Goal: Information Seeking & Learning: Compare options

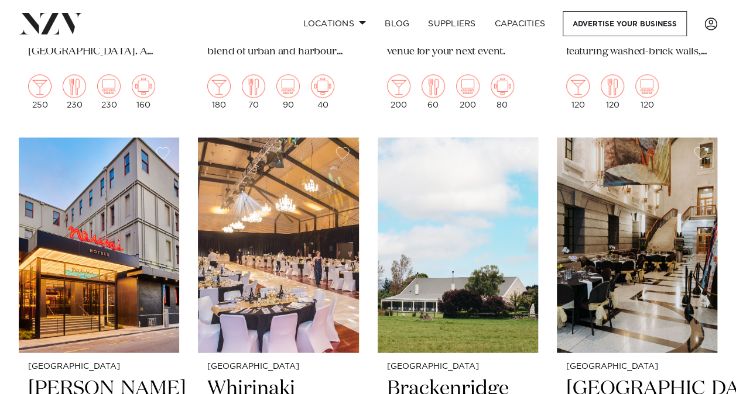
scroll to position [980, 0]
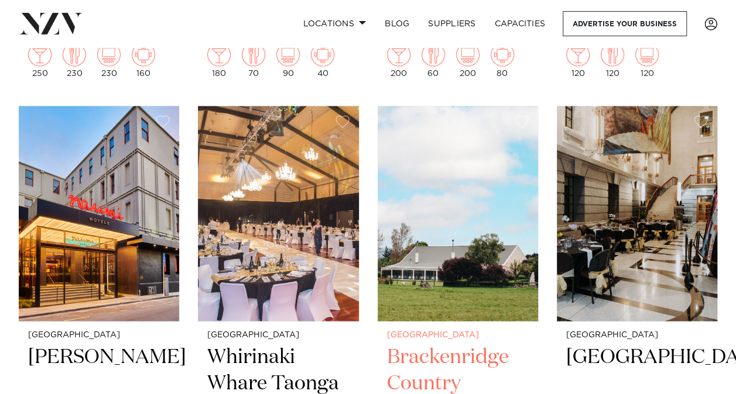
click at [438, 197] on img at bounding box center [457, 213] width 160 height 215
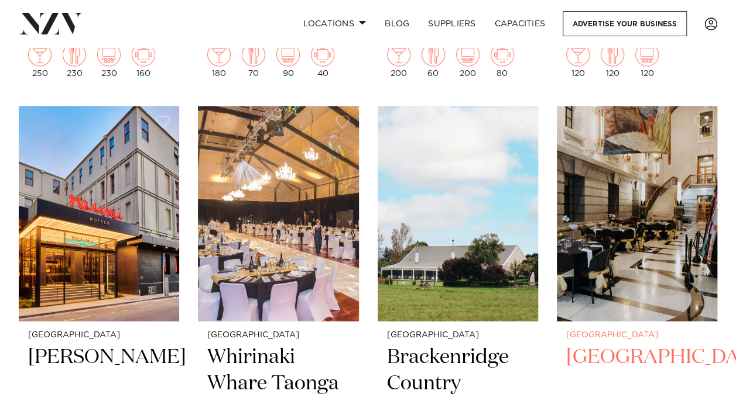
click at [630, 344] on h2 "Parliament Buildings" at bounding box center [637, 383] width 142 height 79
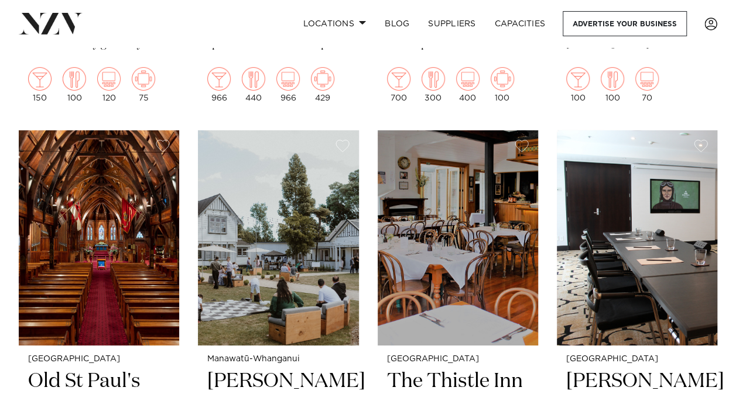
scroll to position [1911, 0]
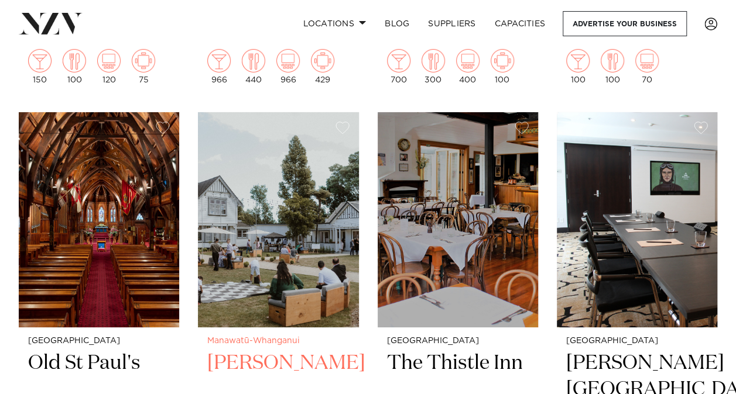
click at [318, 239] on img at bounding box center [278, 219] width 160 height 215
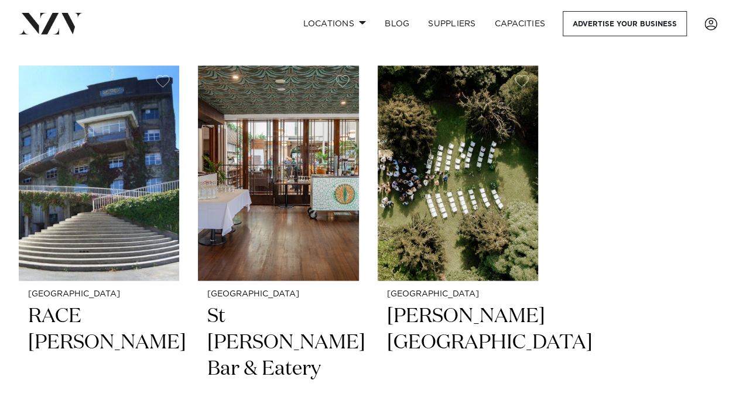
scroll to position [2891, 0]
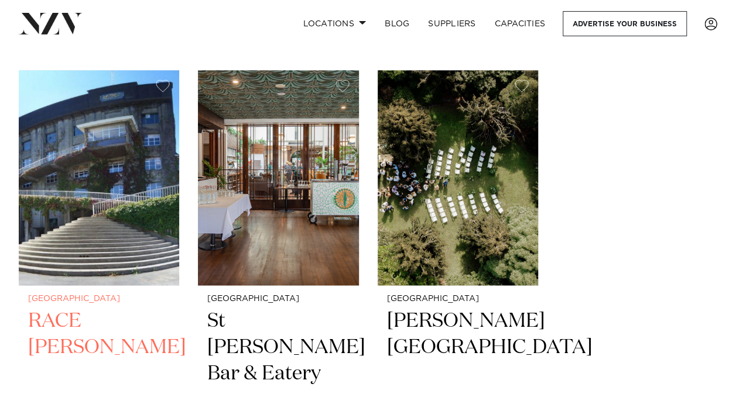
click at [68, 308] on h2 "RACE Trentham" at bounding box center [99, 347] width 142 height 79
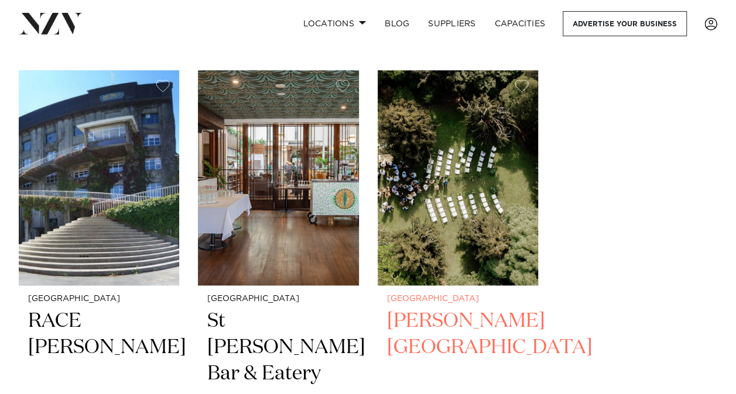
click at [432, 308] on h2 "[PERSON_NAME][GEOGRAPHIC_DATA]" at bounding box center [458, 347] width 142 height 79
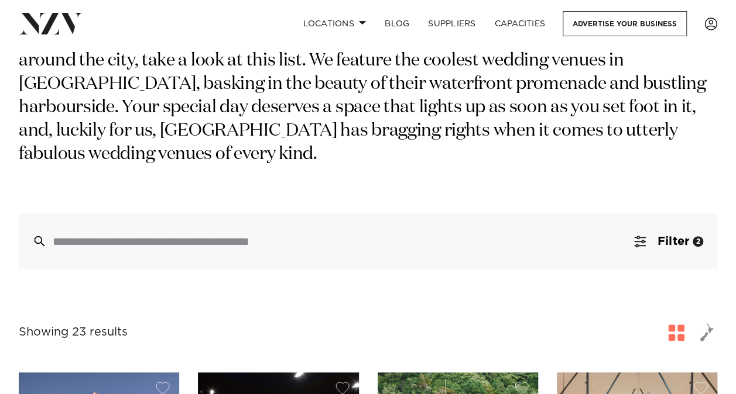
scroll to position [0, 0]
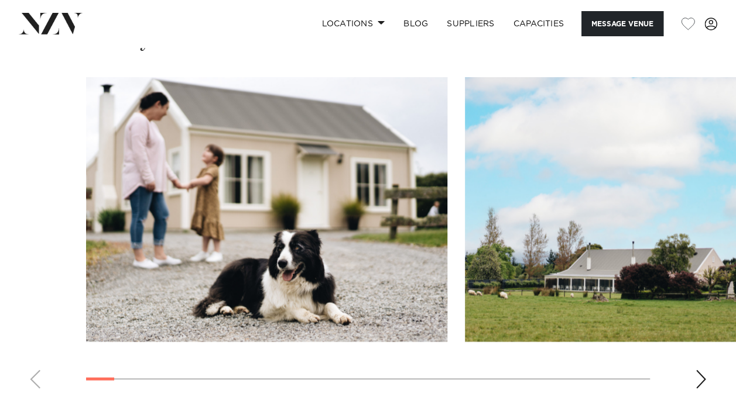
scroll to position [1250, 0]
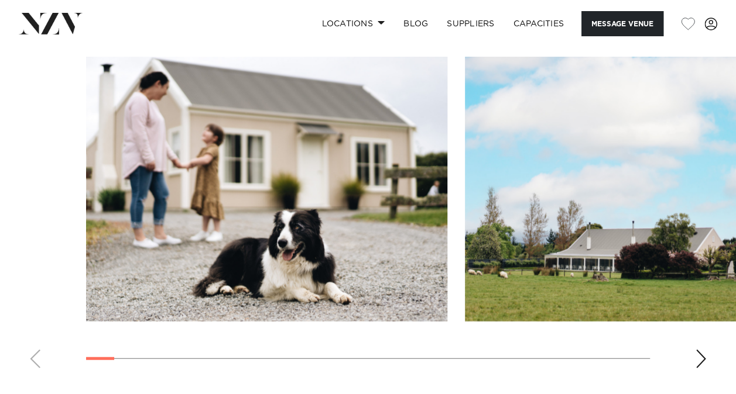
click at [704, 350] on div "Next slide" at bounding box center [701, 359] width 12 height 19
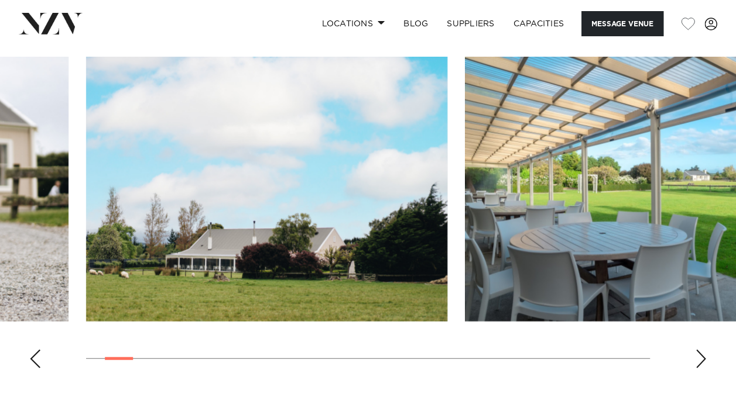
click at [704, 350] on div "Next slide" at bounding box center [701, 359] width 12 height 19
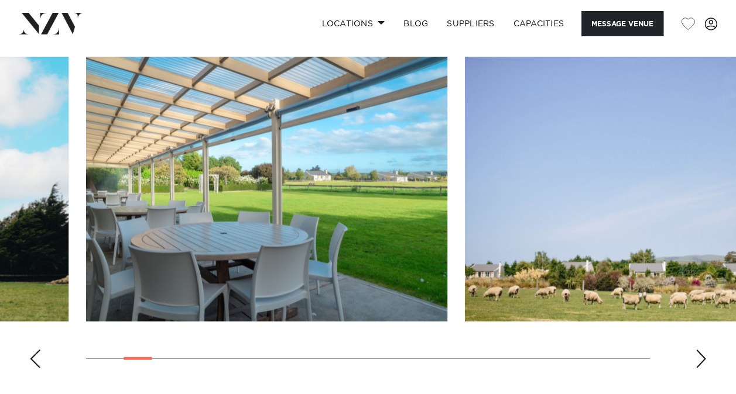
click at [704, 350] on div "Next slide" at bounding box center [701, 359] width 12 height 19
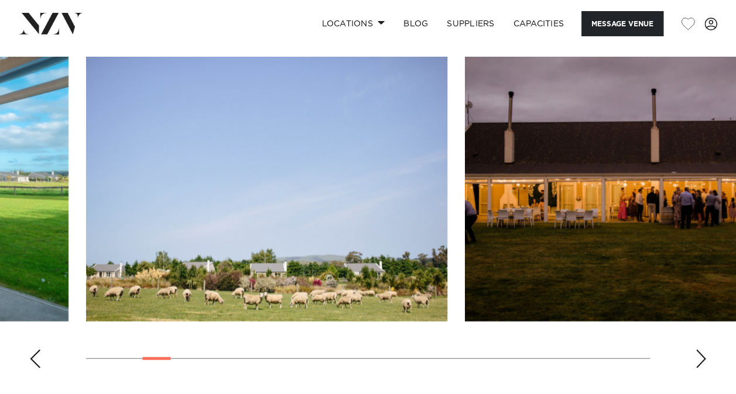
click at [704, 350] on div "Next slide" at bounding box center [701, 359] width 12 height 19
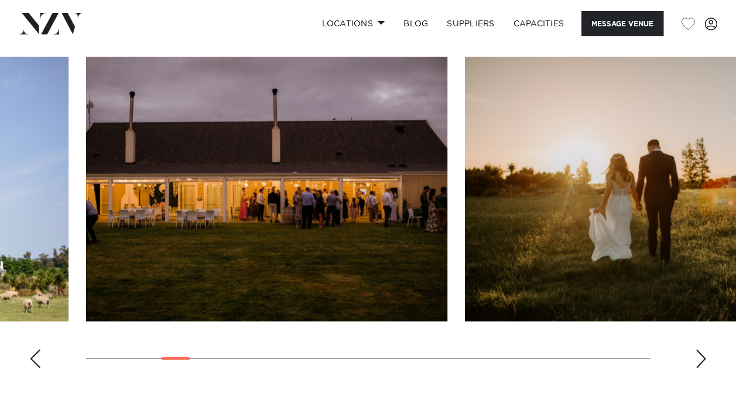
click at [704, 350] on div "Next slide" at bounding box center [701, 359] width 12 height 19
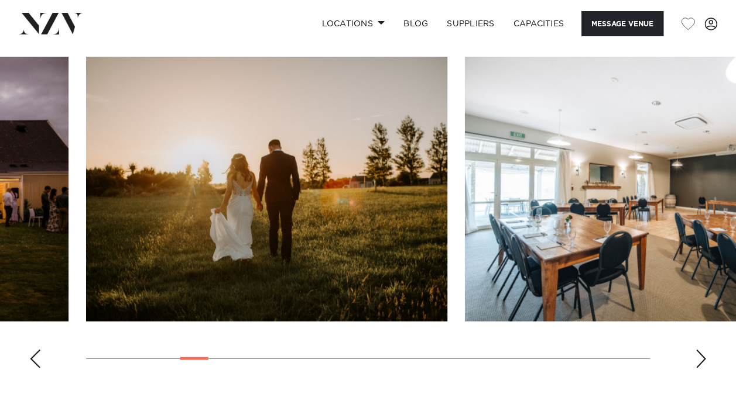
click at [704, 350] on div "Next slide" at bounding box center [701, 359] width 12 height 19
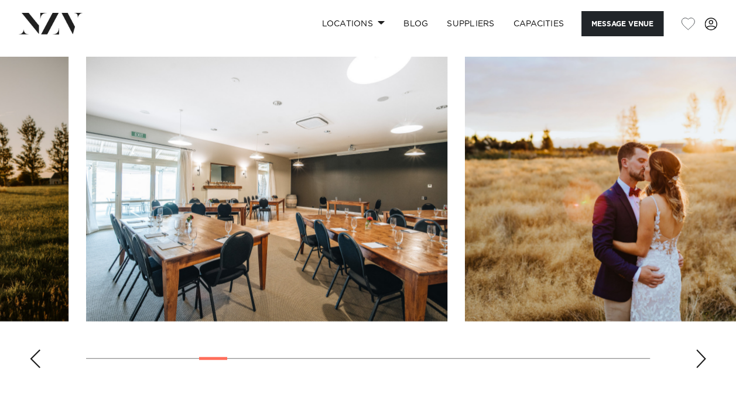
click at [704, 350] on div "Next slide" at bounding box center [701, 359] width 12 height 19
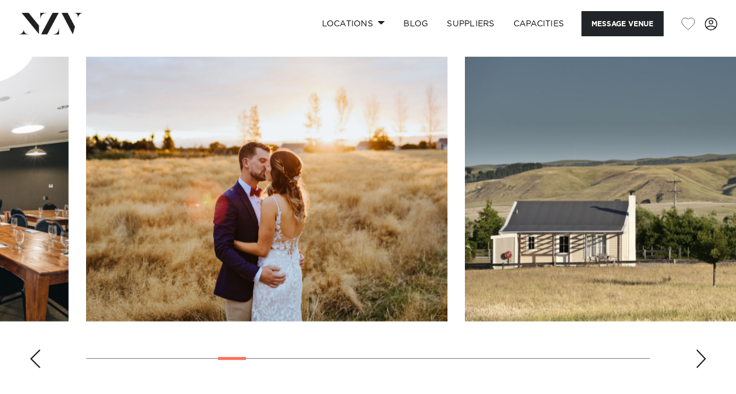
click at [704, 350] on div "Next slide" at bounding box center [701, 359] width 12 height 19
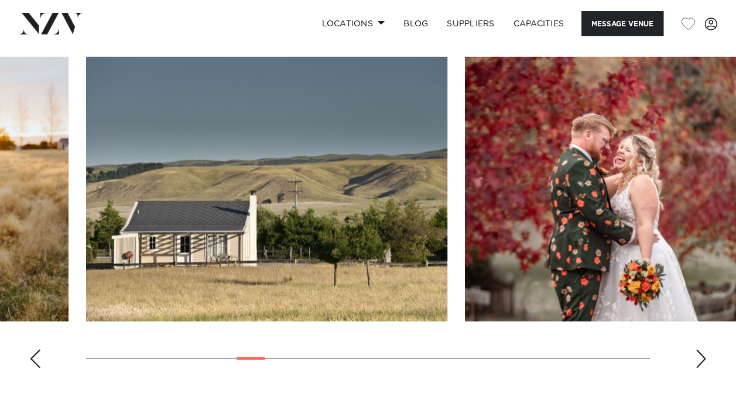
click at [704, 350] on div "Next slide" at bounding box center [701, 359] width 12 height 19
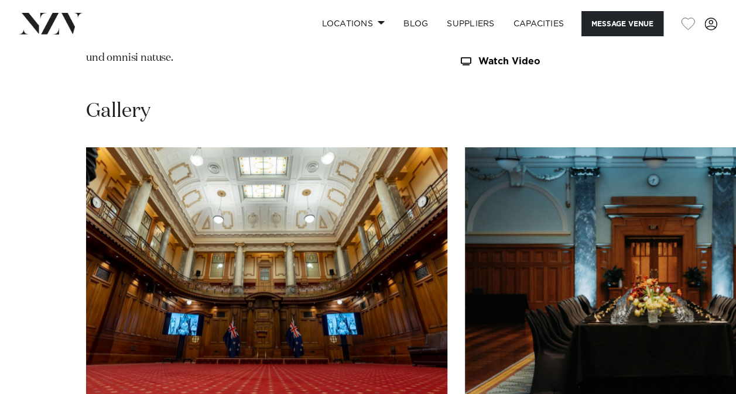
scroll to position [1304, 0]
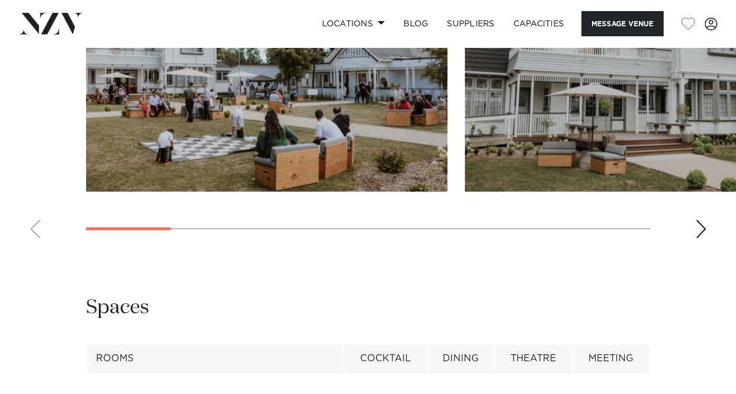
scroll to position [1579, 0]
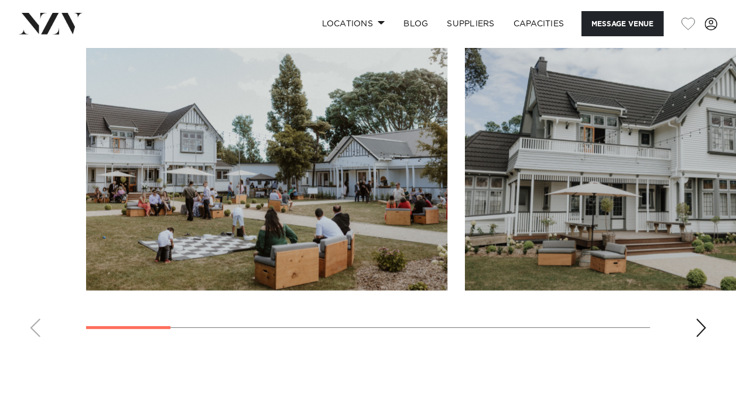
click at [702, 338] on div "Next slide" at bounding box center [701, 328] width 12 height 19
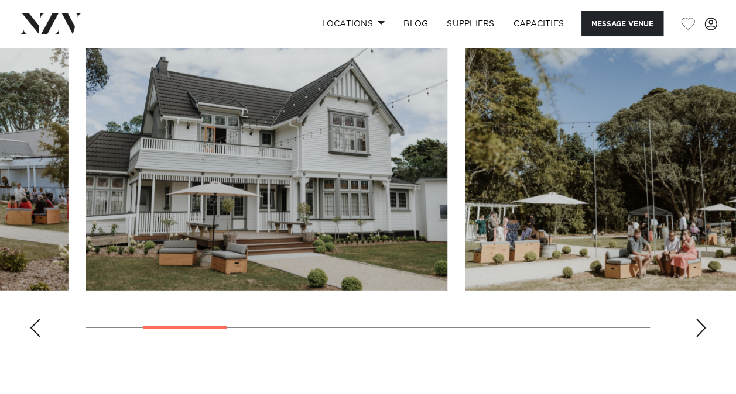
click at [702, 338] on div "Next slide" at bounding box center [701, 328] width 12 height 19
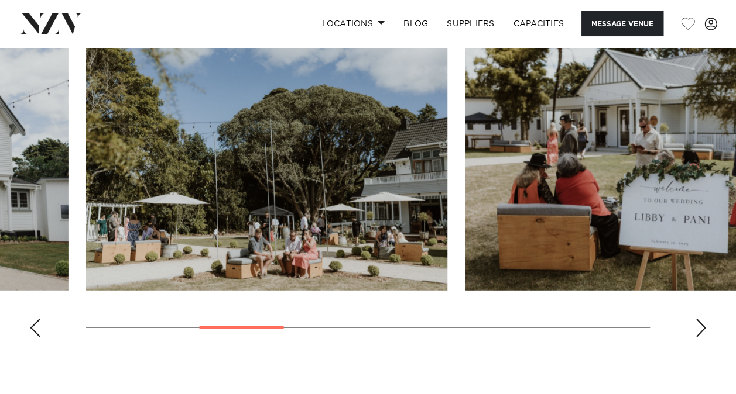
click at [699, 338] on div "Next slide" at bounding box center [701, 328] width 12 height 19
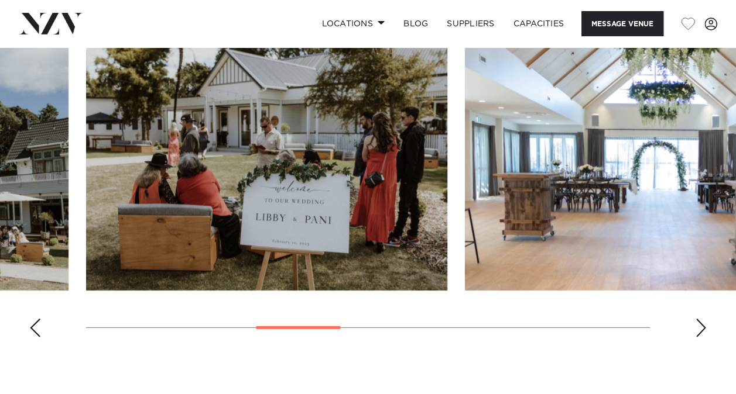
click at [699, 338] on div "Next slide" at bounding box center [701, 328] width 12 height 19
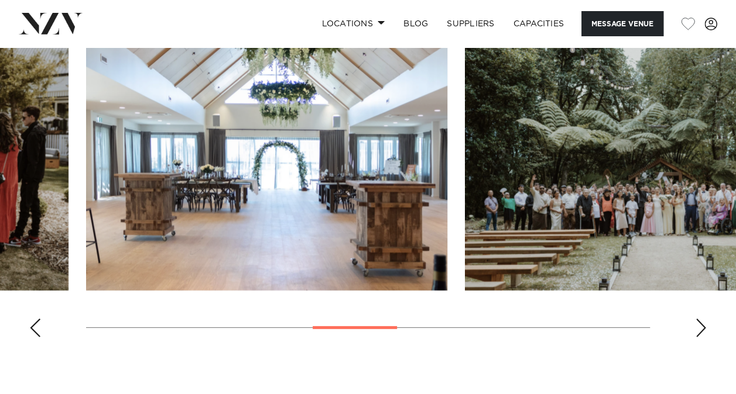
click at [699, 338] on div "Next slide" at bounding box center [701, 328] width 12 height 19
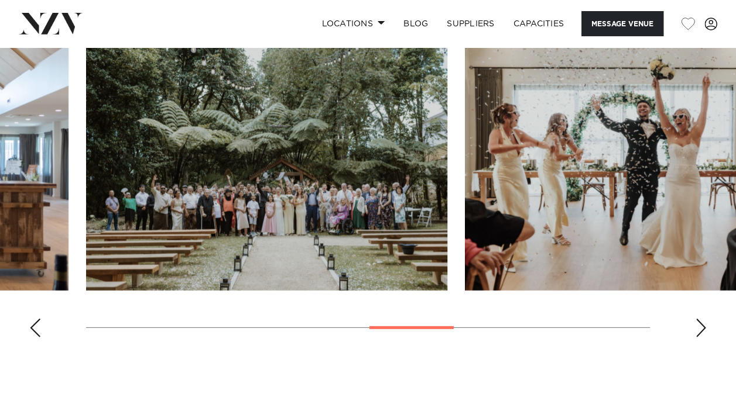
click at [699, 338] on div "Next slide" at bounding box center [701, 328] width 12 height 19
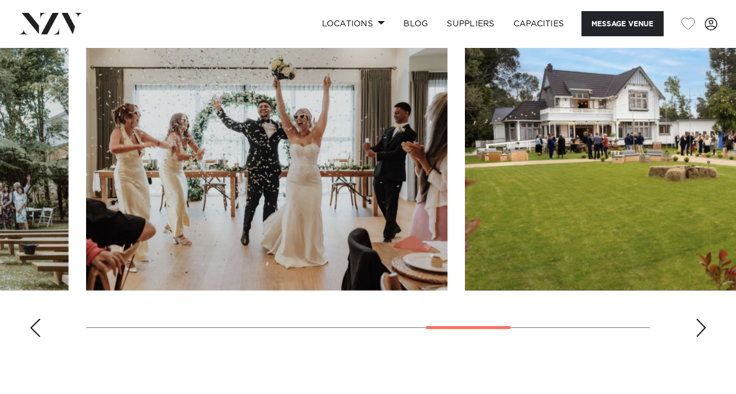
click at [699, 338] on div "Next slide" at bounding box center [701, 328] width 12 height 19
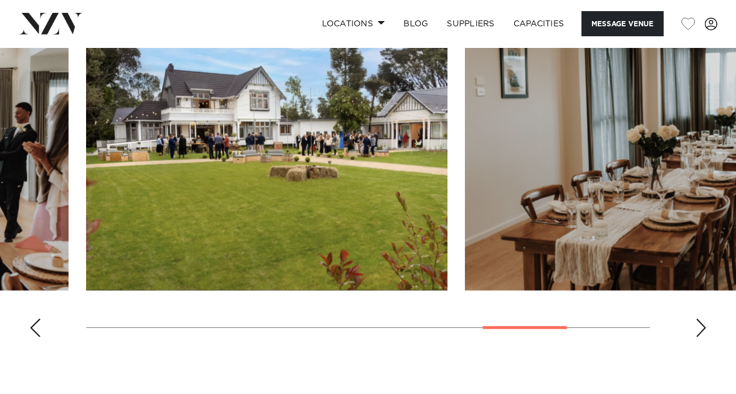
click at [699, 338] on div "Next slide" at bounding box center [701, 328] width 12 height 19
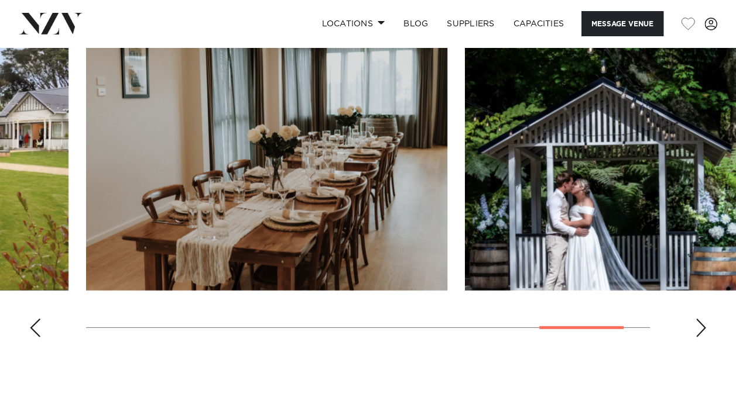
click at [699, 338] on div "Next slide" at bounding box center [701, 328] width 12 height 19
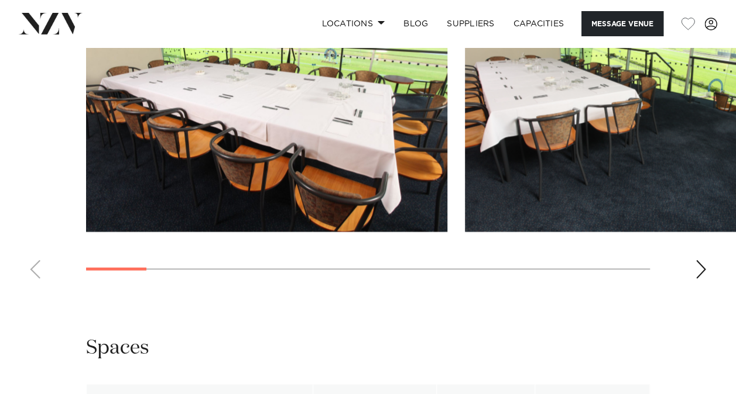
scroll to position [1240, 0]
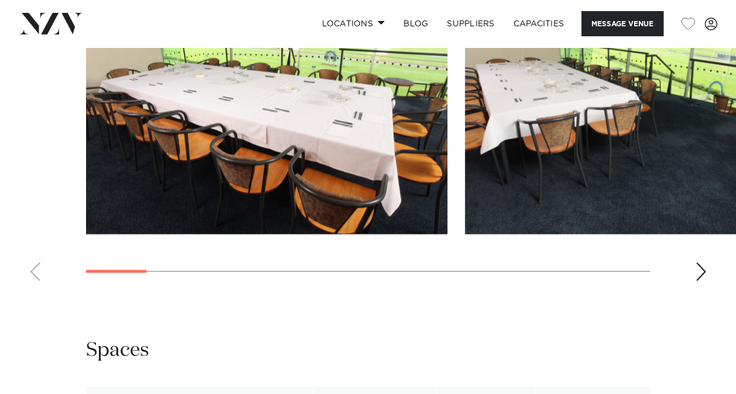
click at [706, 281] on div "Next slide" at bounding box center [701, 272] width 12 height 19
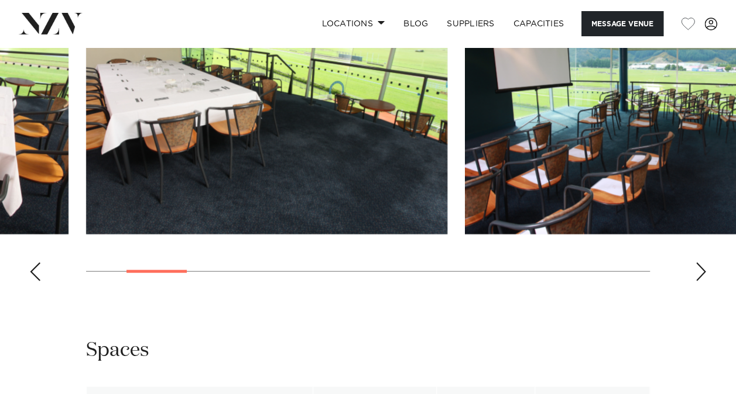
click at [706, 281] on div "Next slide" at bounding box center [701, 272] width 12 height 19
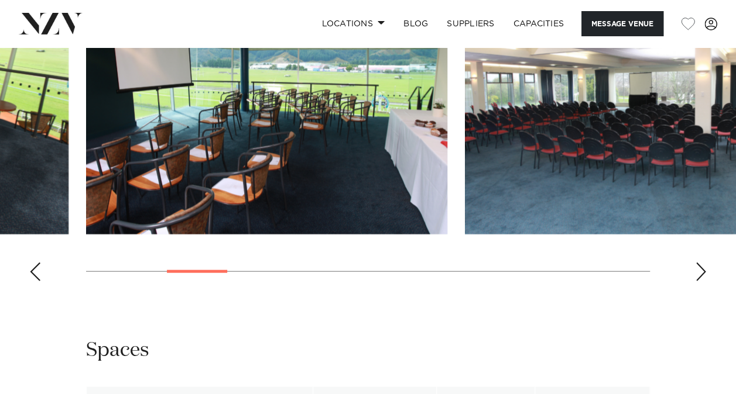
click at [706, 281] on div "Next slide" at bounding box center [701, 272] width 12 height 19
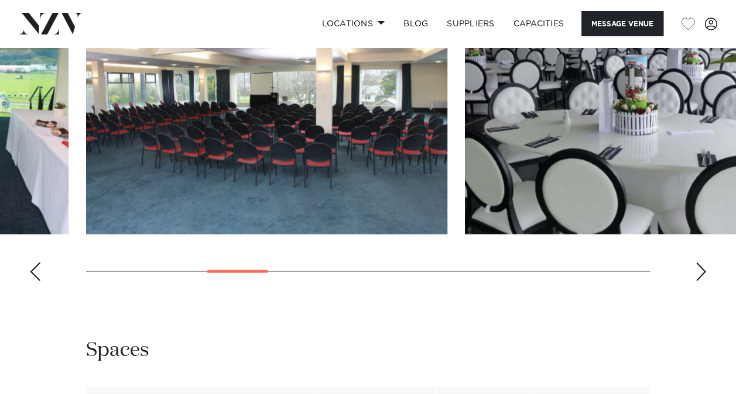
click at [706, 281] on div "Next slide" at bounding box center [701, 272] width 12 height 19
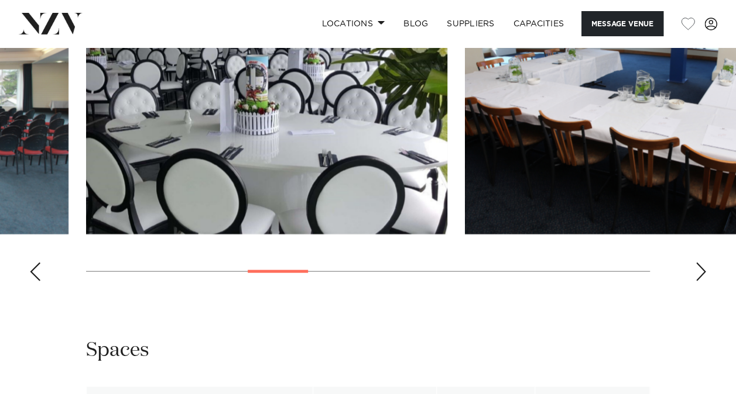
click at [706, 281] on div "Next slide" at bounding box center [701, 272] width 12 height 19
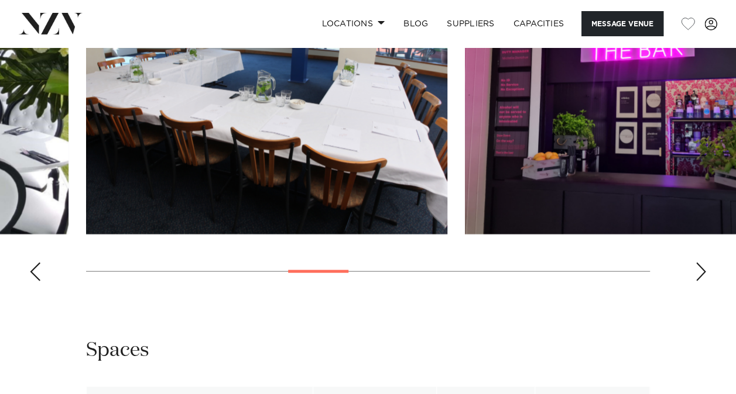
click at [706, 281] on div "Next slide" at bounding box center [701, 272] width 12 height 19
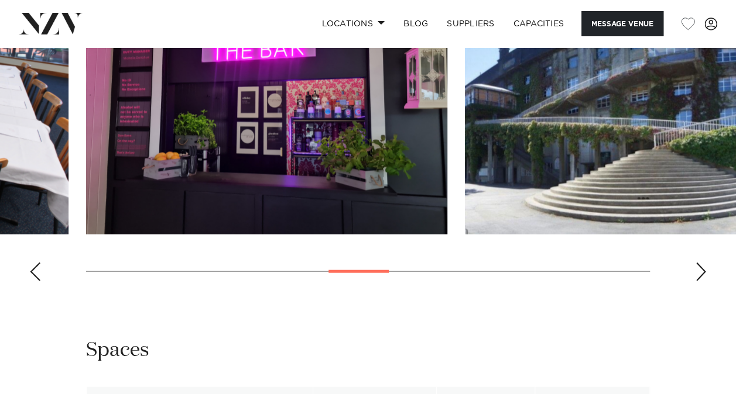
click at [706, 281] on div "Next slide" at bounding box center [701, 272] width 12 height 19
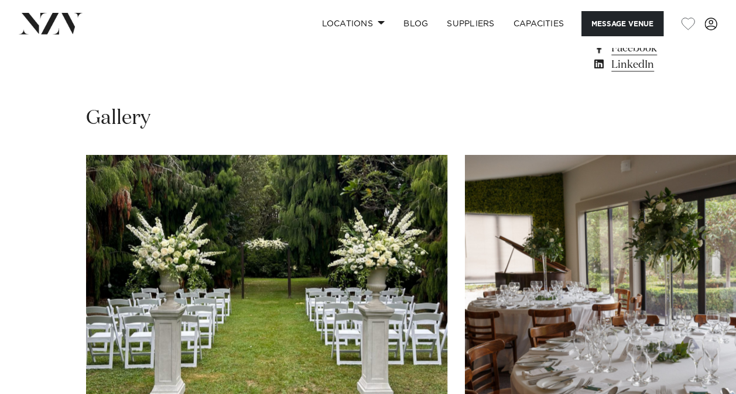
scroll to position [1021, 0]
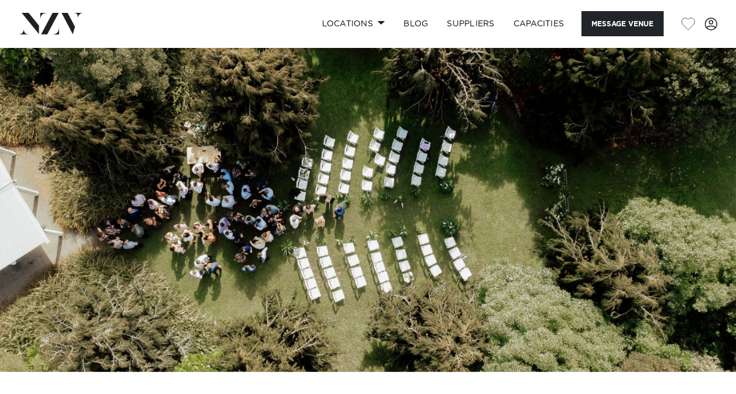
scroll to position [0, 0]
